Goal: Transaction & Acquisition: Purchase product/service

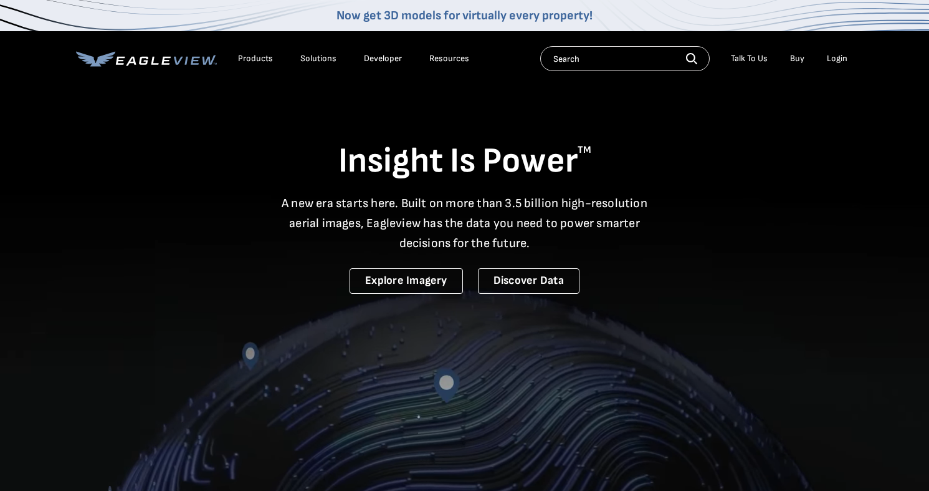
click at [842, 69] on div "Search Talk To Us Buy Login" at bounding box center [697, 58] width 314 height 25
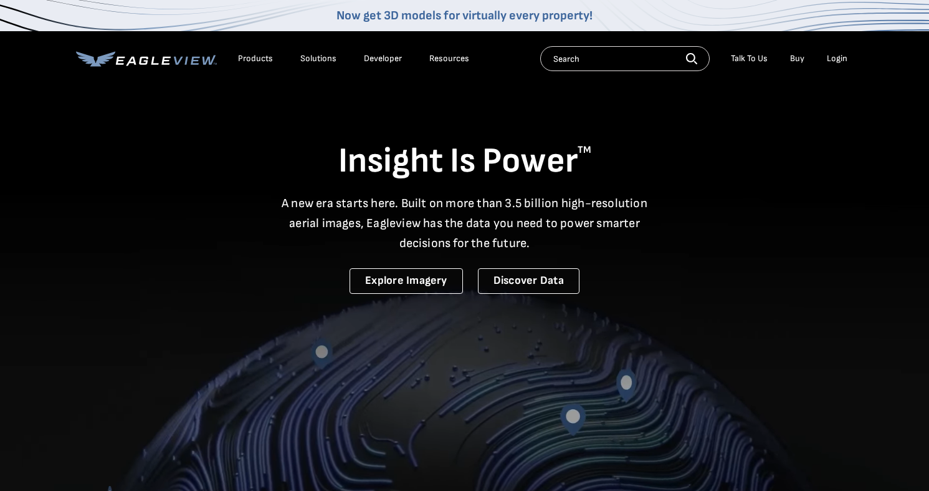
click at [835, 64] on div "Login" at bounding box center [837, 58] width 21 height 11
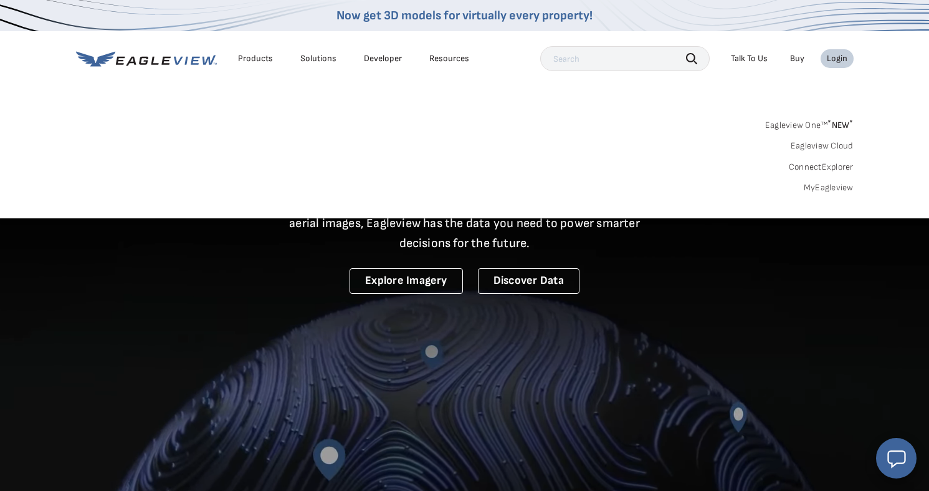
click at [843, 191] on link "MyEagleview" at bounding box center [829, 187] width 50 height 11
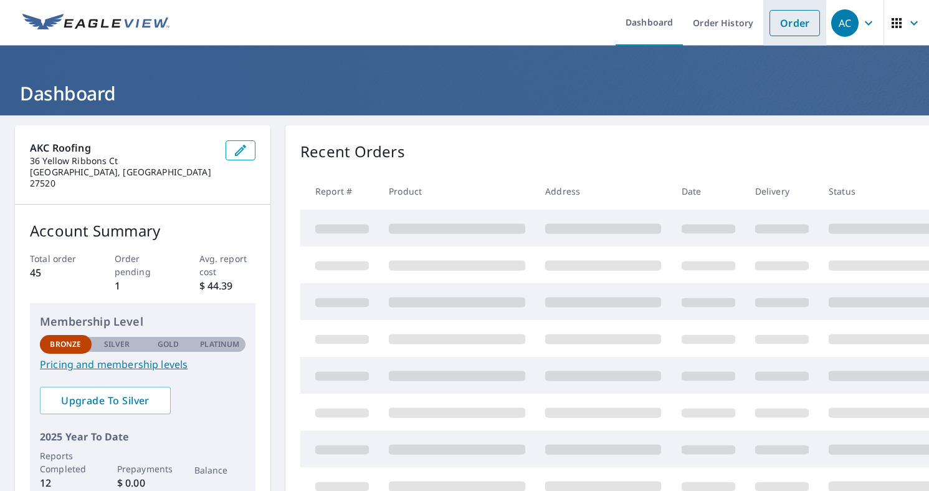
click at [783, 24] on link "Order" at bounding box center [795, 23] width 50 height 26
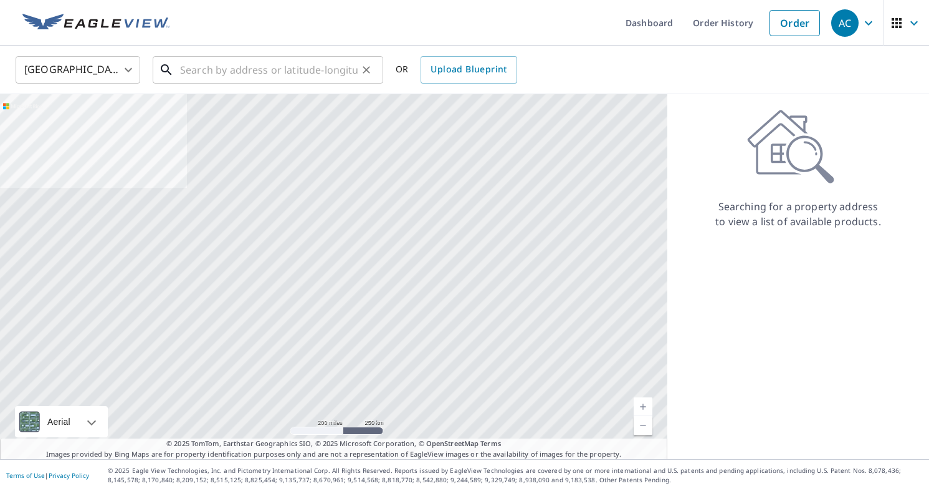
click at [284, 74] on input "text" at bounding box center [269, 69] width 178 height 35
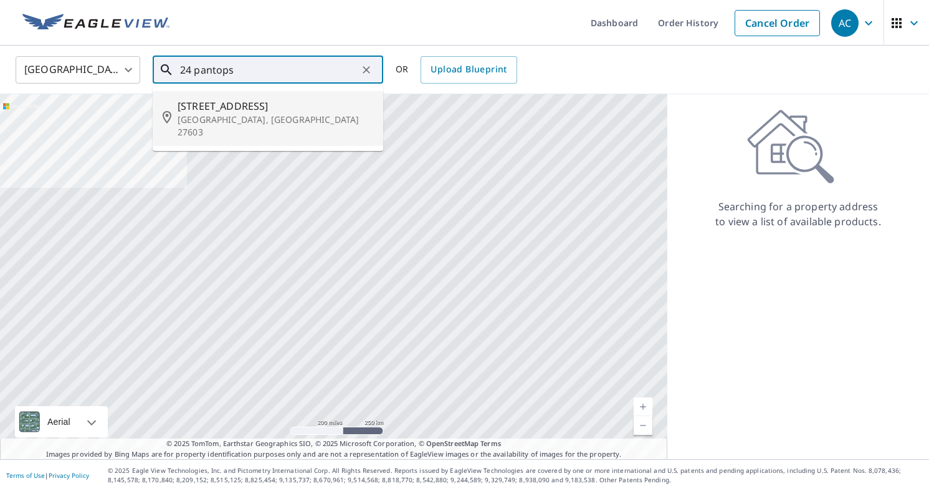
click at [279, 102] on span "[STREET_ADDRESS]" at bounding box center [276, 105] width 196 height 15
type input "[STREET_ADDRESS]"
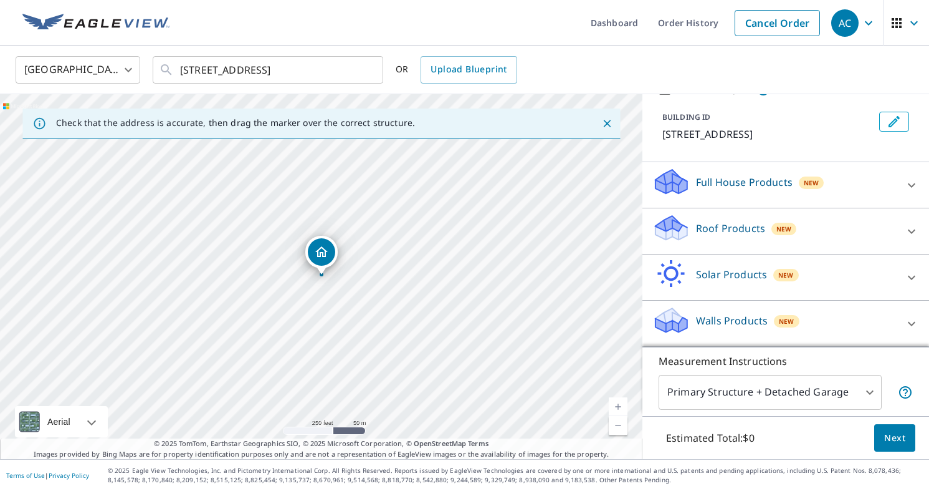
scroll to position [61, 0]
click at [845, 317] on div "Walls Products New" at bounding box center [775, 323] width 244 height 36
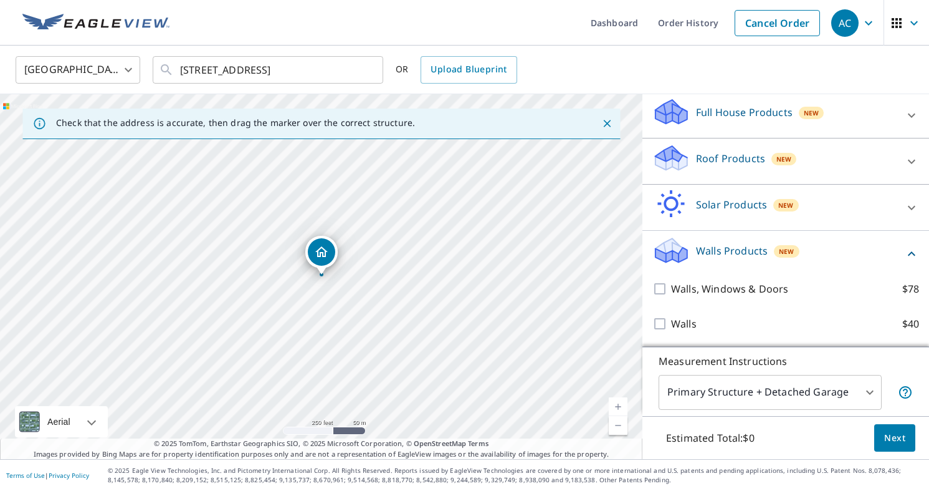
scroll to position [131, 0]
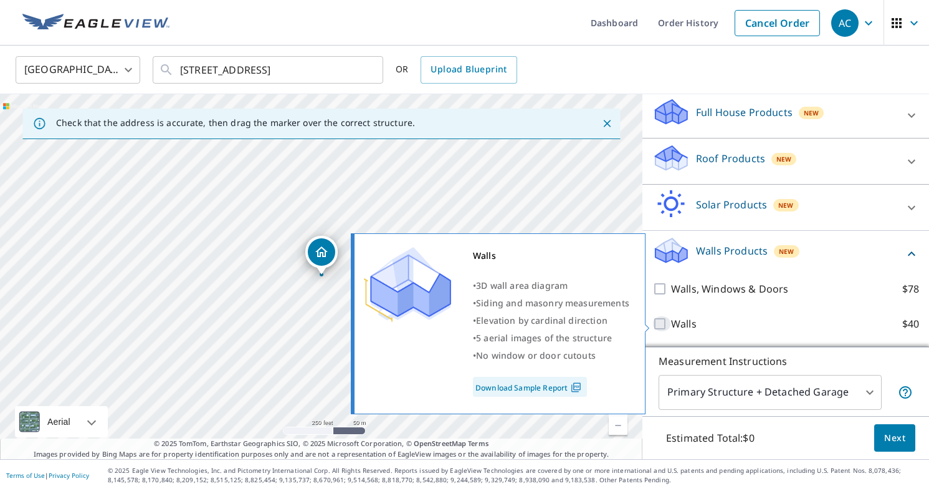
click at [668, 323] on input "Walls $40" at bounding box center [662, 323] width 19 height 15
checkbox input "true"
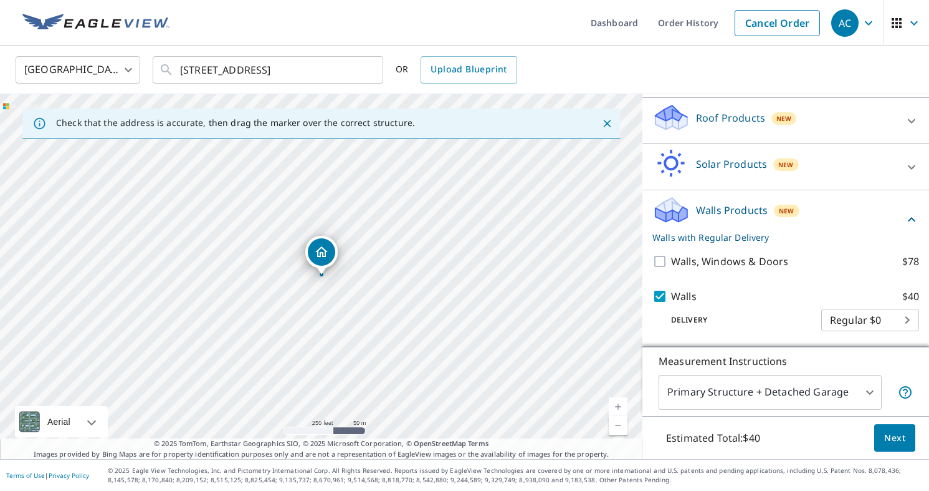
scroll to position [171, 0]
click at [899, 440] on span "Next" at bounding box center [894, 438] width 21 height 16
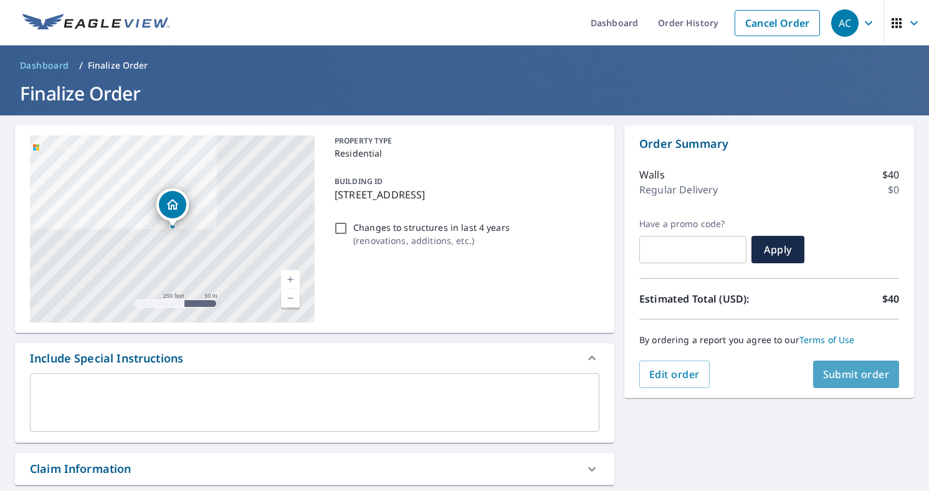
click at [865, 376] on span "Submit order" at bounding box center [856, 374] width 67 height 14
